Goal: Find specific page/section: Find specific page/section

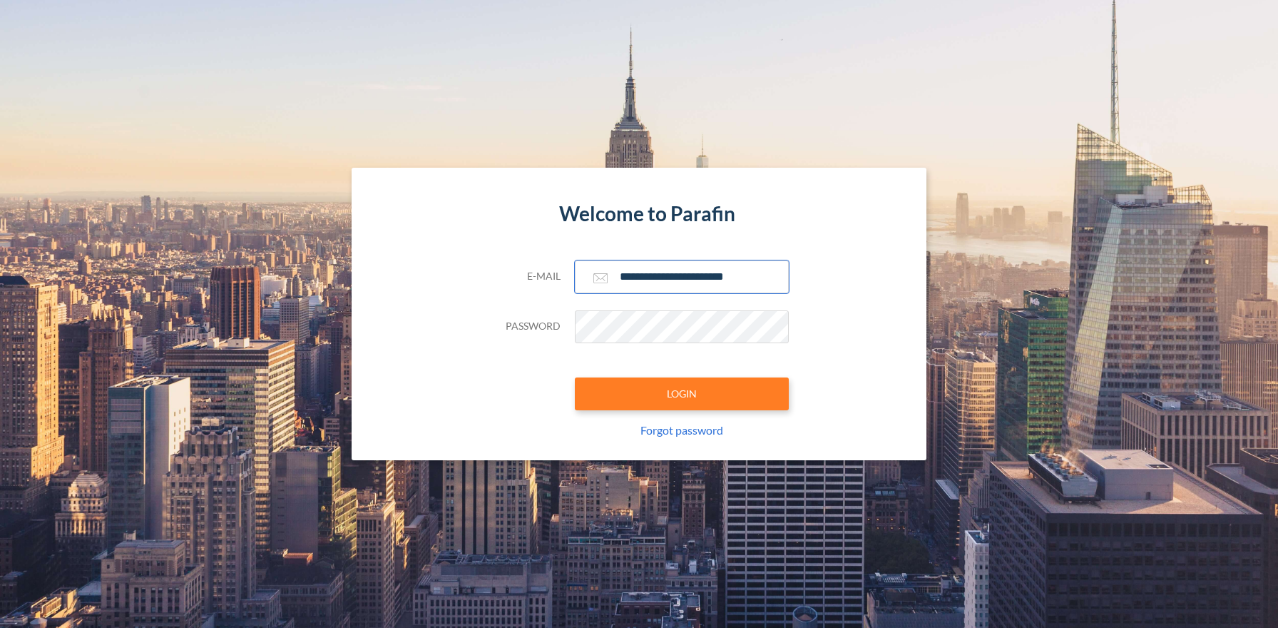
type input "**********"
click at [681, 393] on button "LOGIN" at bounding box center [682, 393] width 214 height 33
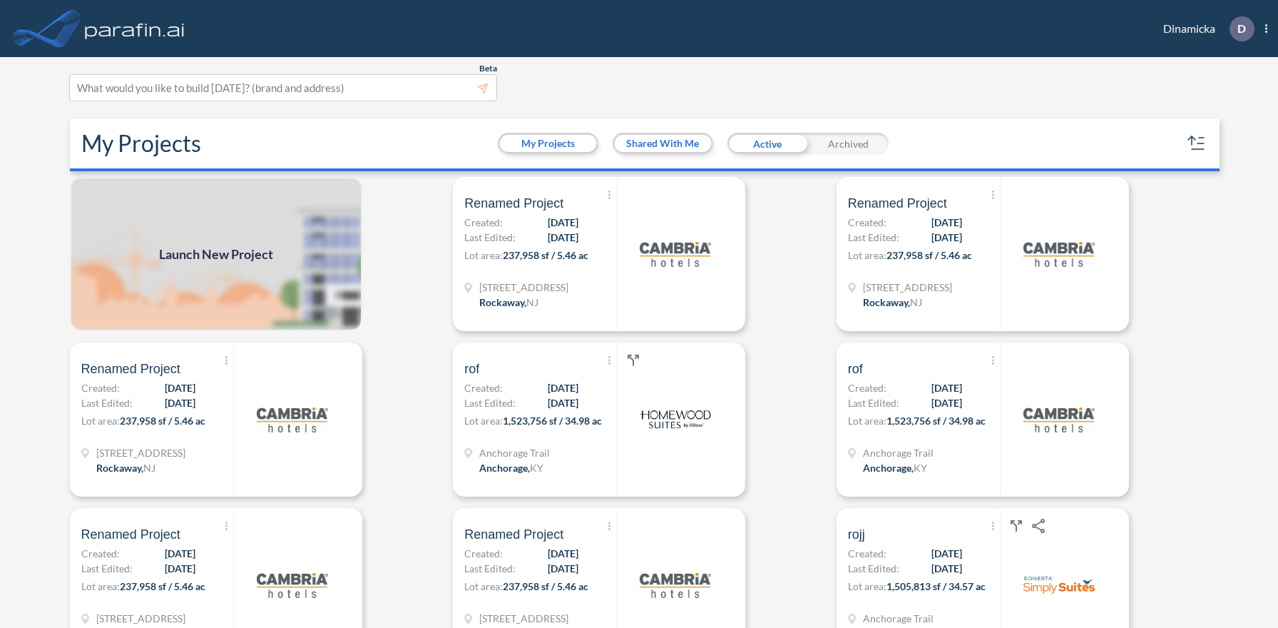
scroll to position [4, 0]
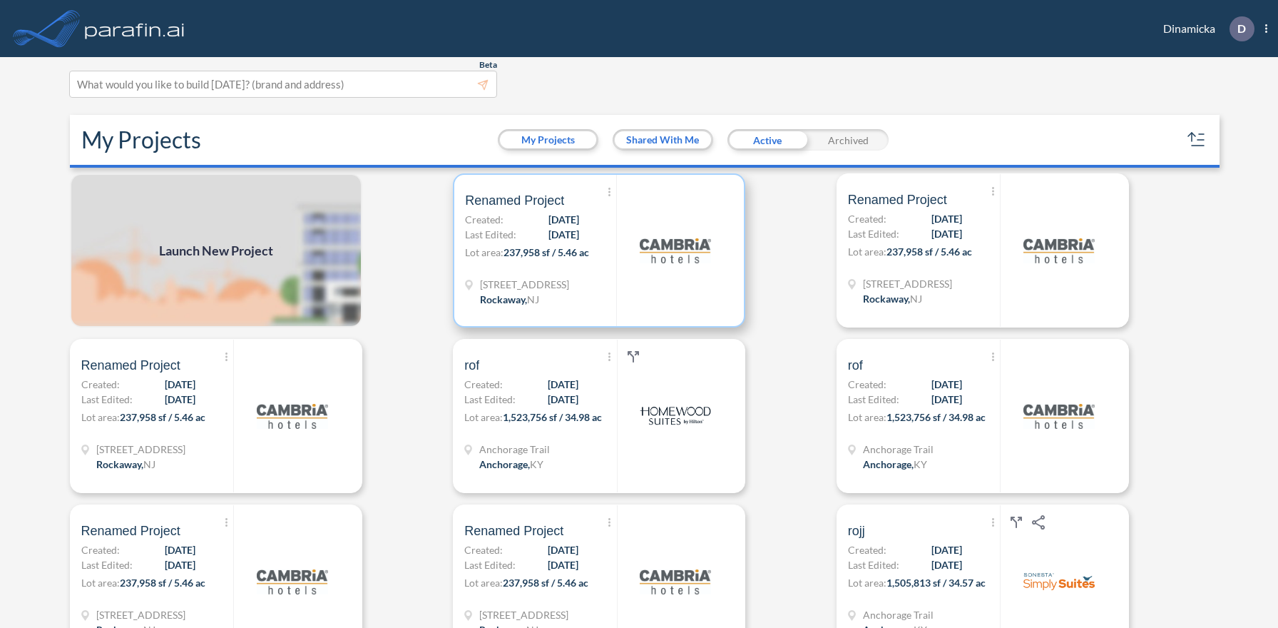
click at [599, 250] on p "Lot area: 237,958 sf / 5.46 ac" at bounding box center [540, 255] width 151 height 21
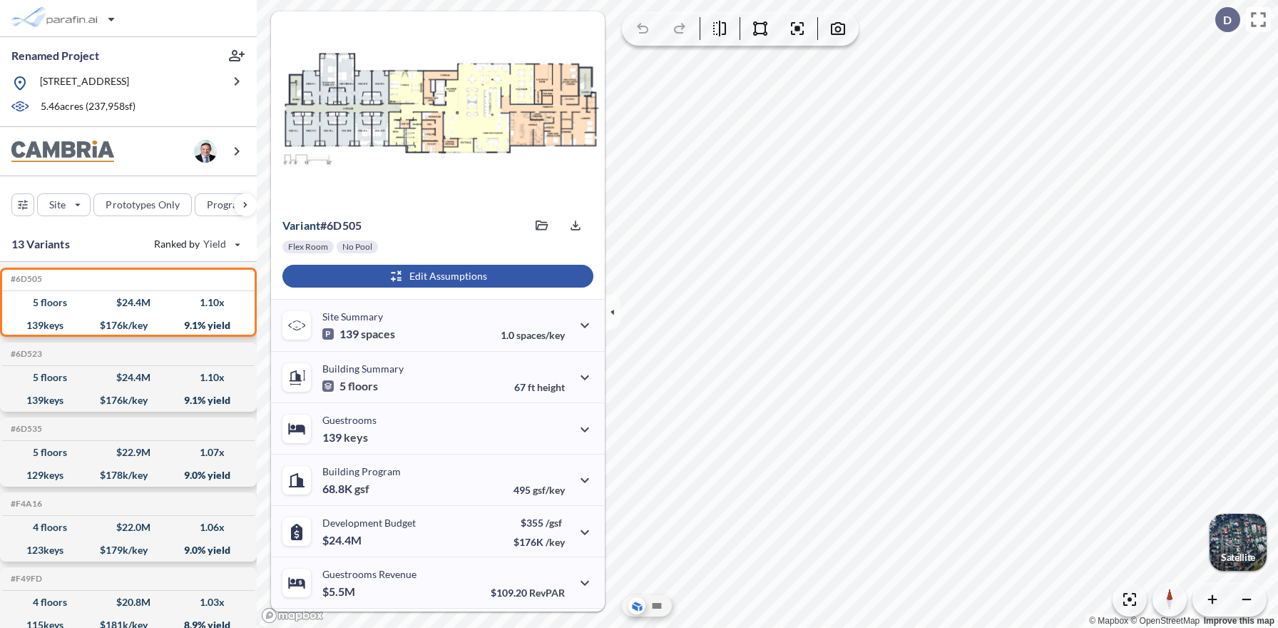
scroll to position [100, 0]
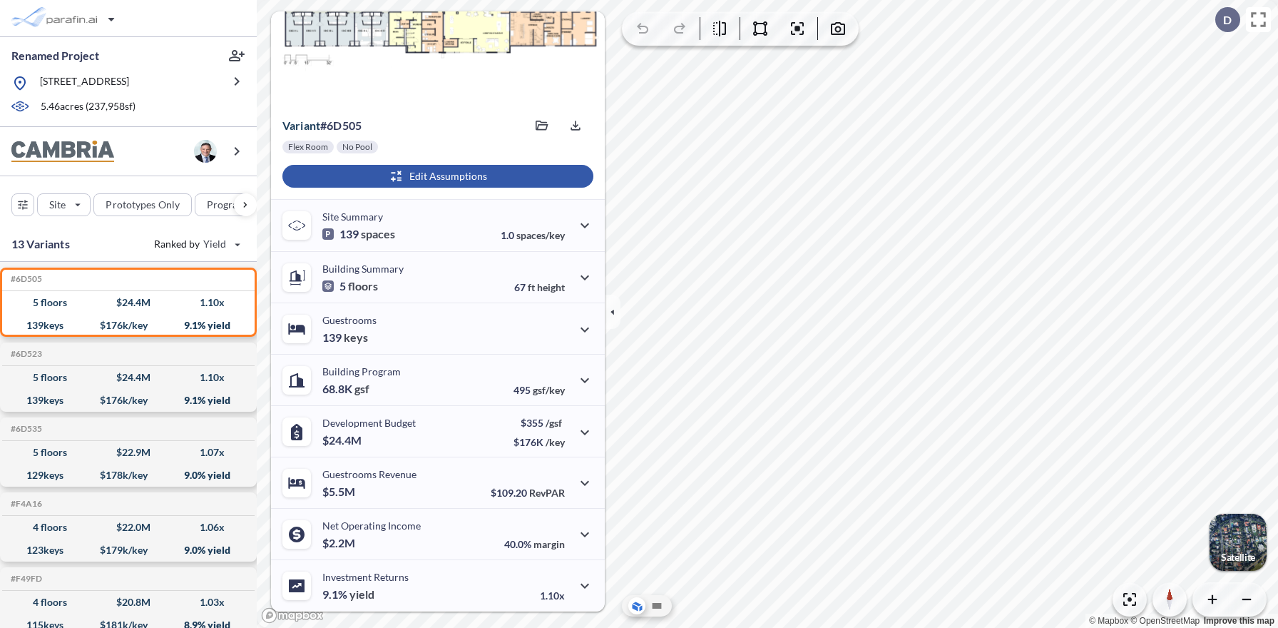
click at [436, 176] on div "button" at bounding box center [437, 176] width 311 height 23
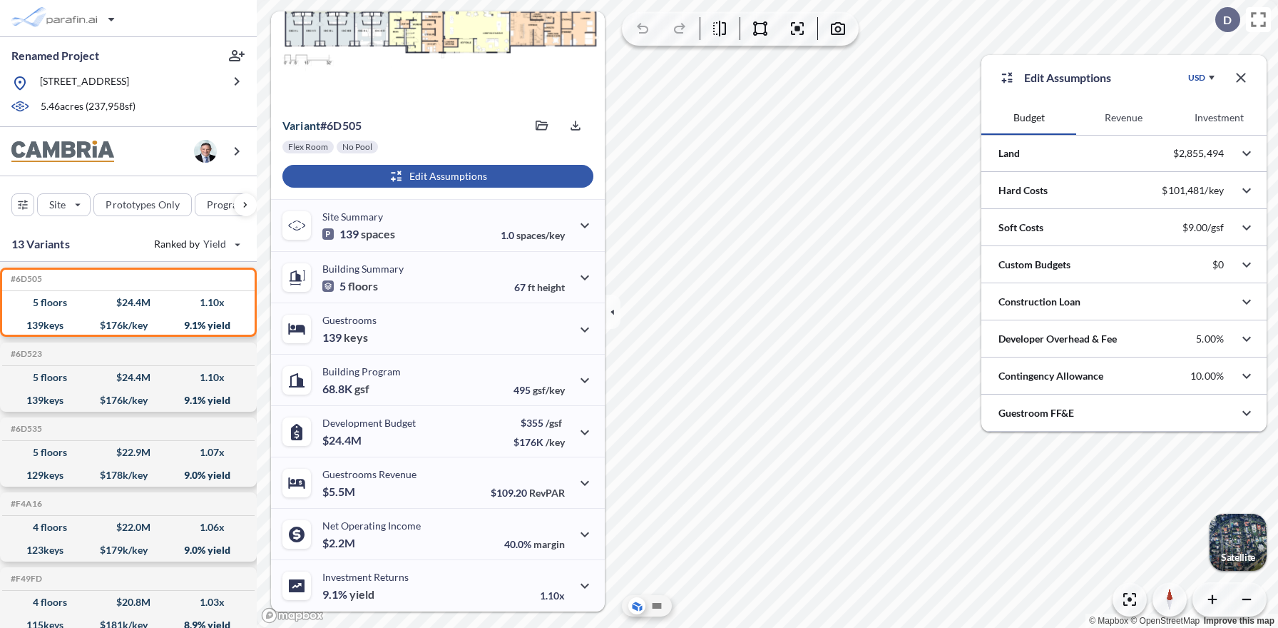
click at [1124, 118] on button "Revenue" at bounding box center [1123, 118] width 95 height 34
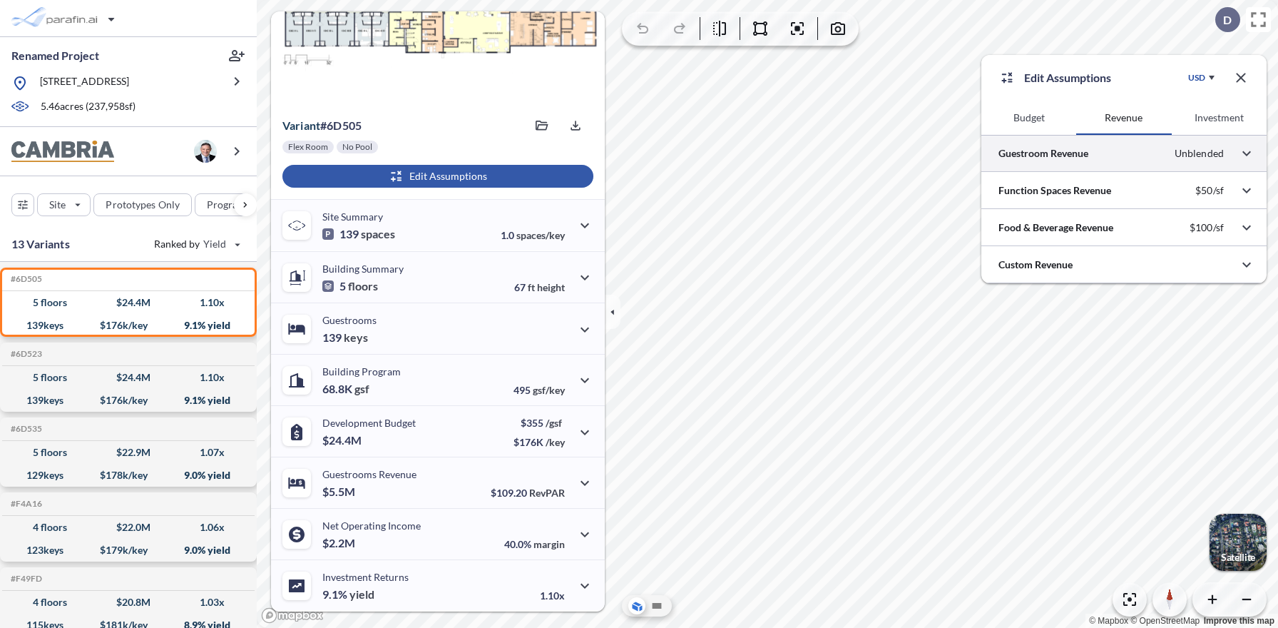
click at [1124, 153] on div at bounding box center [1123, 153] width 285 height 36
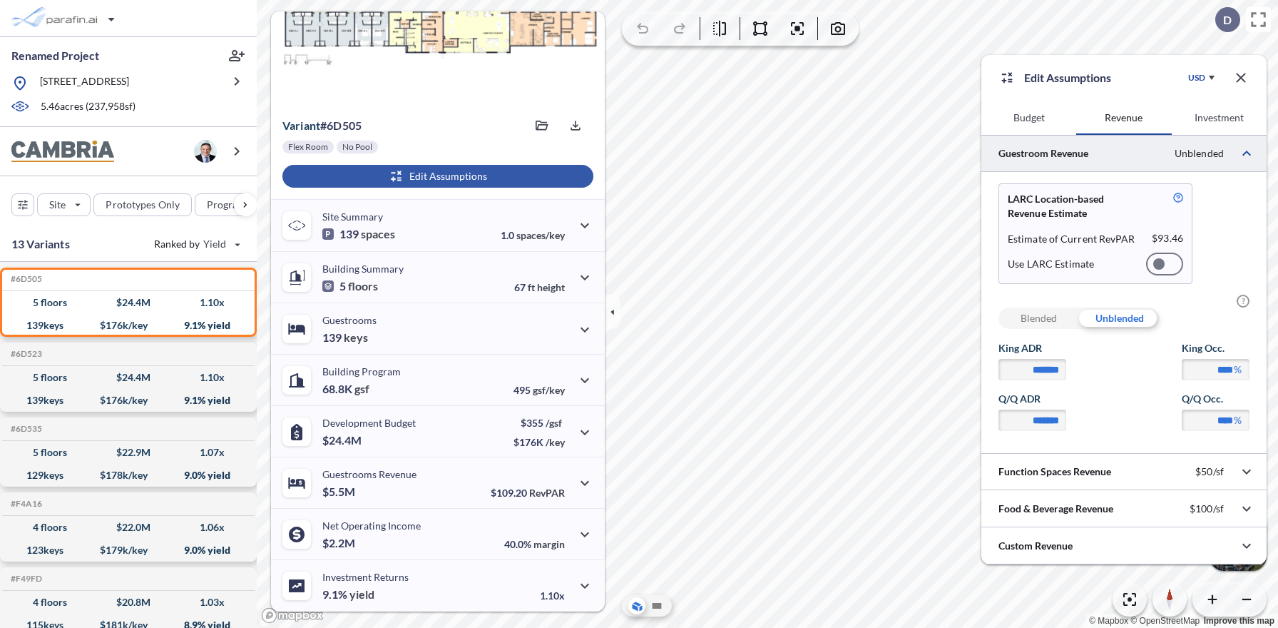
click at [1164, 264] on div at bounding box center [1164, 263] width 37 height 23
